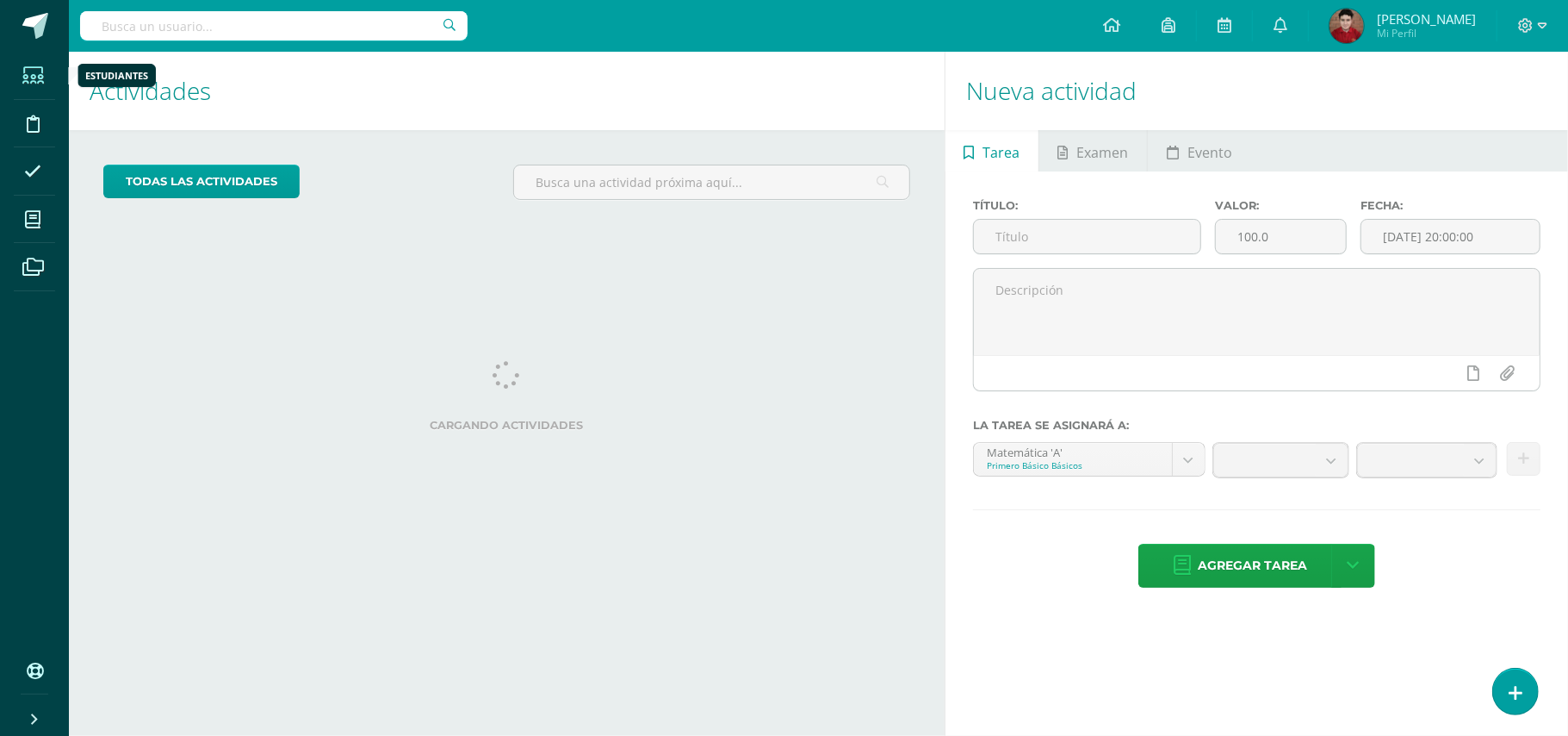
click at [22, 76] on icon at bounding box center [33, 75] width 22 height 17
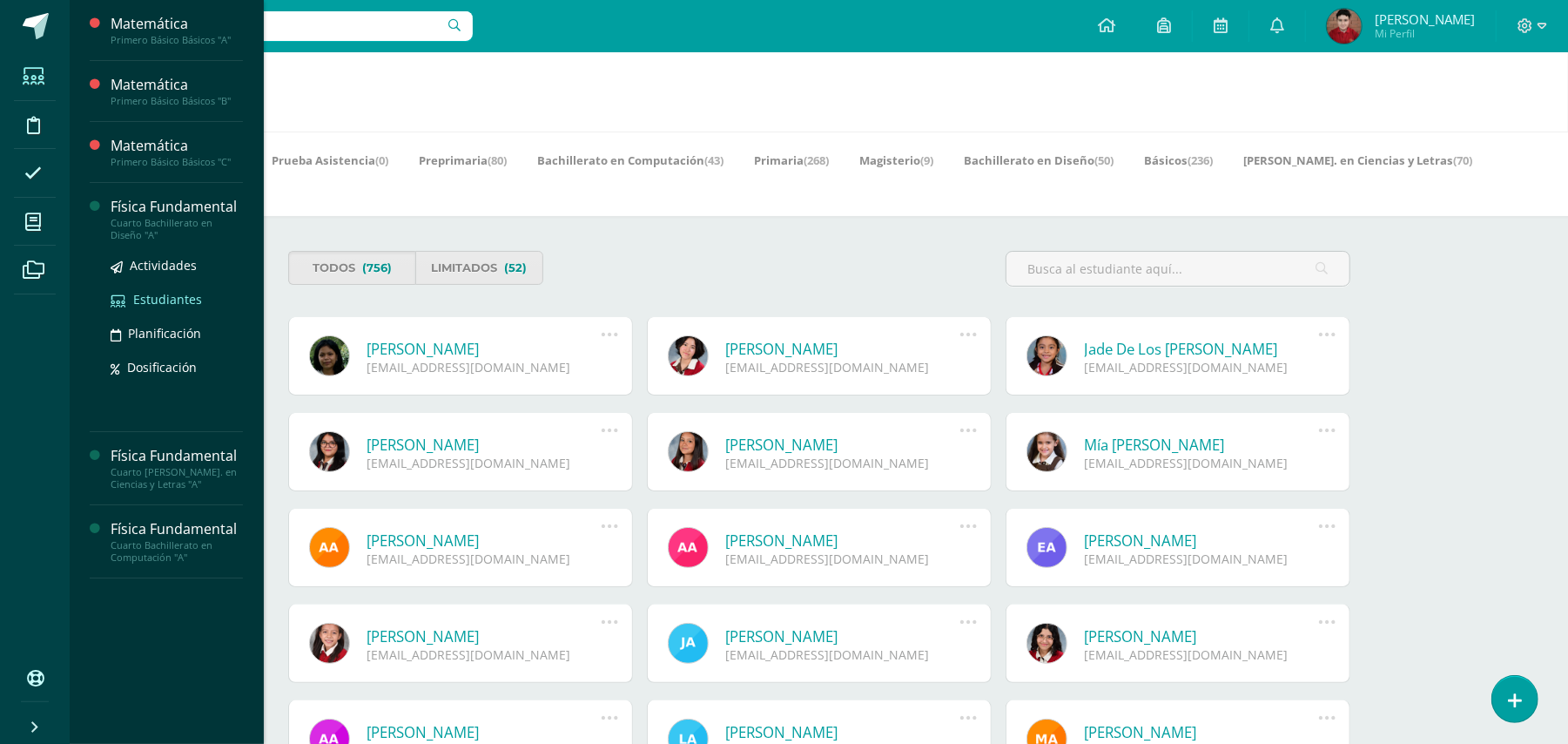
click at [157, 298] on span "Estudiantes" at bounding box center [168, 299] width 69 height 16
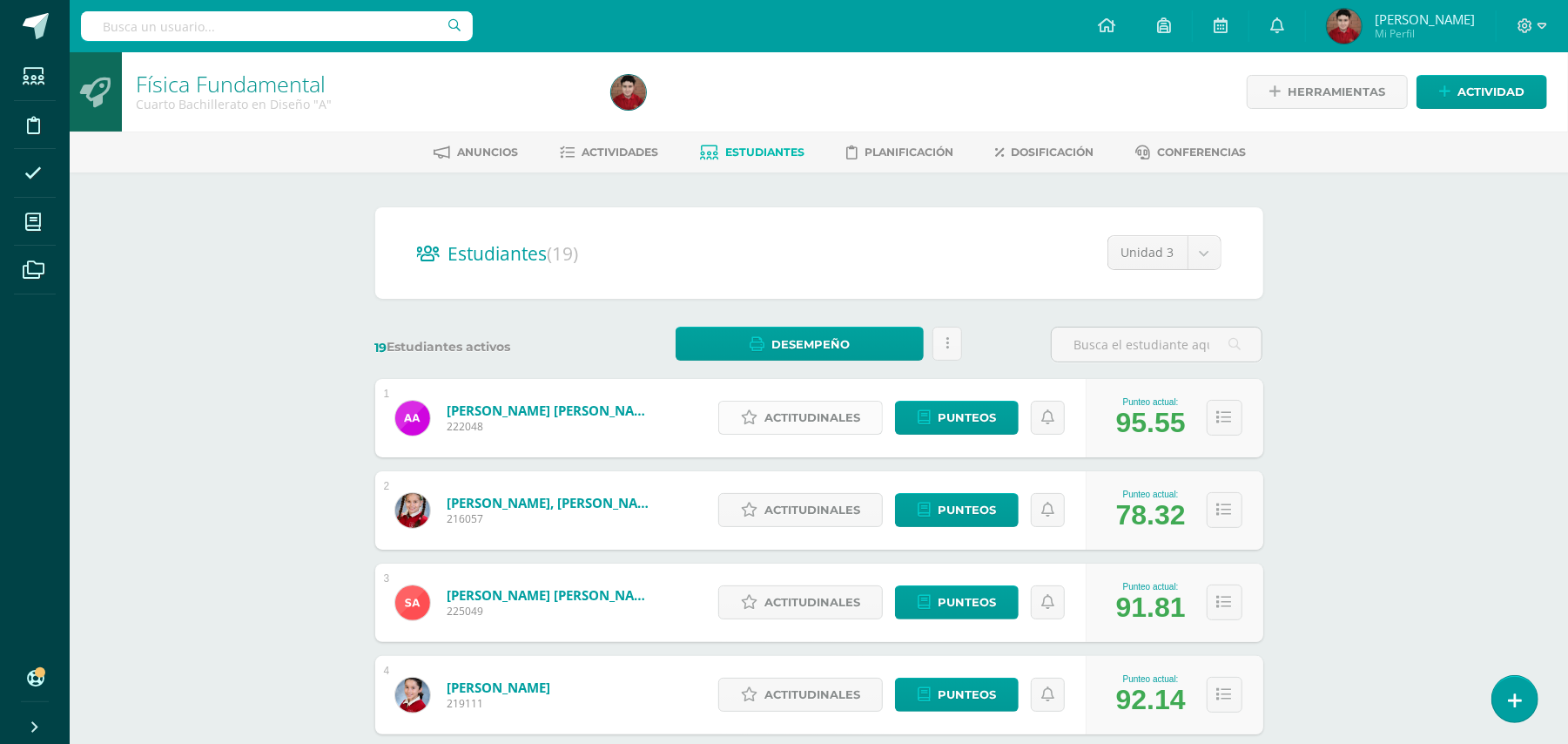
click at [841, 408] on span "Actitudinales" at bounding box center [813, 418] width 96 height 33
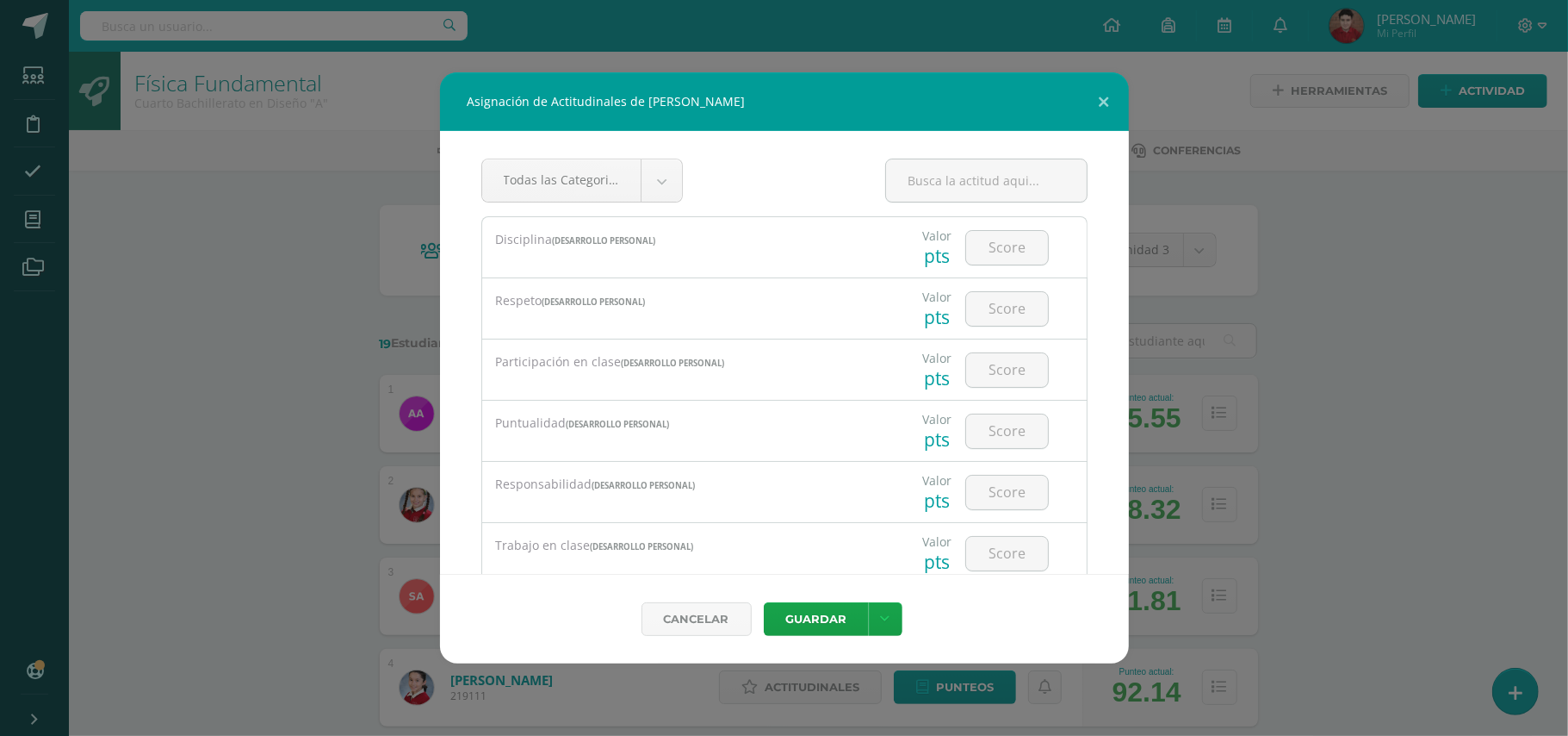
click at [711, 428] on div "Puntualidad (Desarrollo Personal)" at bounding box center [683, 423] width 375 height 19
